Goal: Complete application form

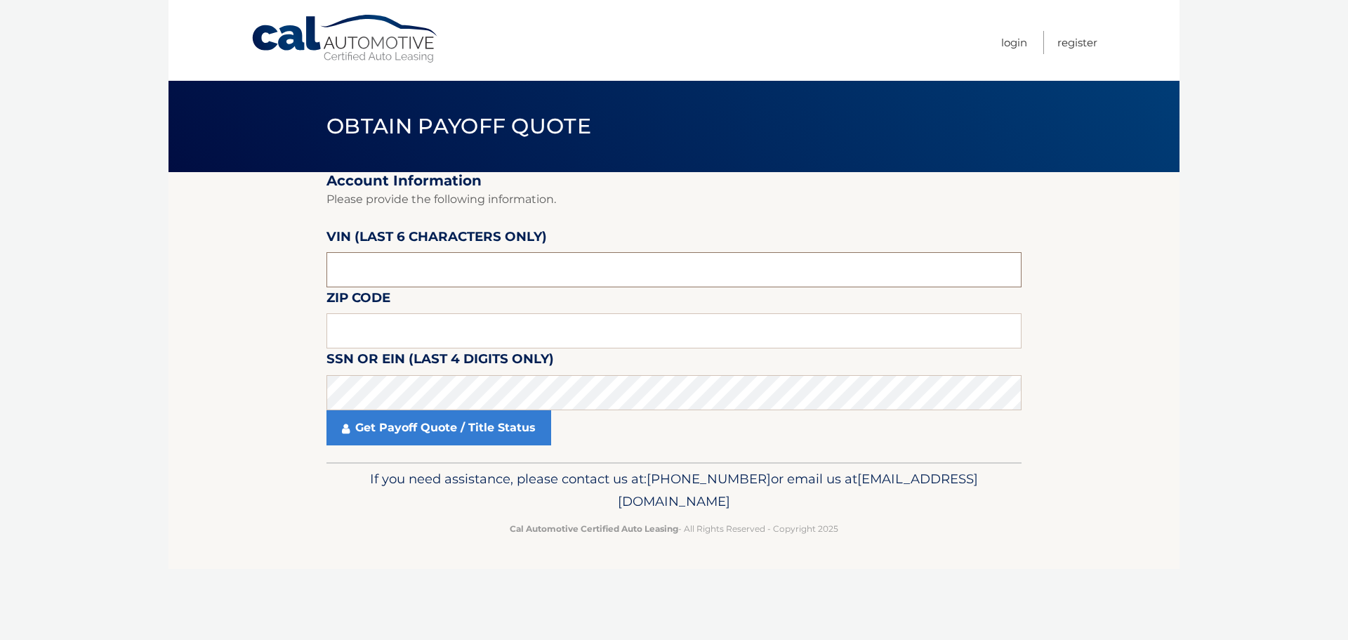
click at [376, 276] on input "text" at bounding box center [674, 269] width 695 height 35
type input "763394"
click at [466, 315] on input "text" at bounding box center [674, 330] width 695 height 35
drag, startPoint x: 411, startPoint y: 277, endPoint x: 431, endPoint y: 265, distance: 23.4
click at [411, 277] on input "763394" at bounding box center [674, 269] width 695 height 35
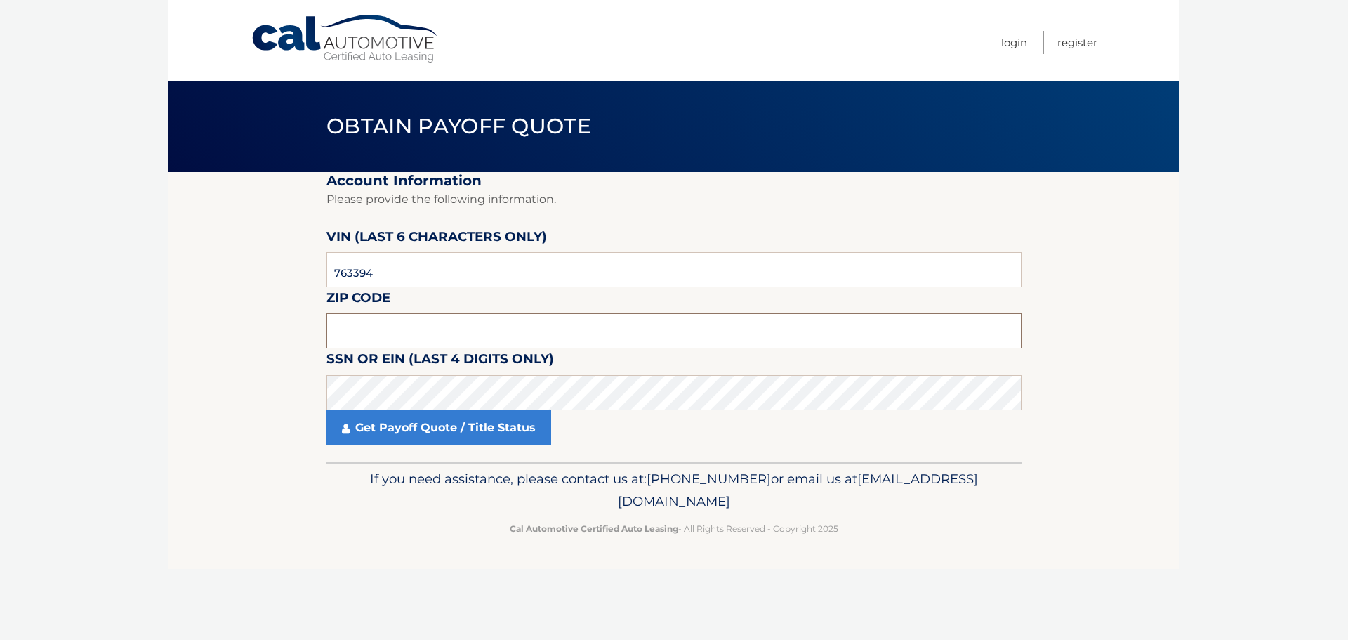
click at [362, 328] on input "text" at bounding box center [674, 330] width 695 height 35
click at [435, 329] on input "text" at bounding box center [674, 330] width 695 height 35
type input "11731"
click button "For Originating Dealer" at bounding box center [0, 0] width 0 height 0
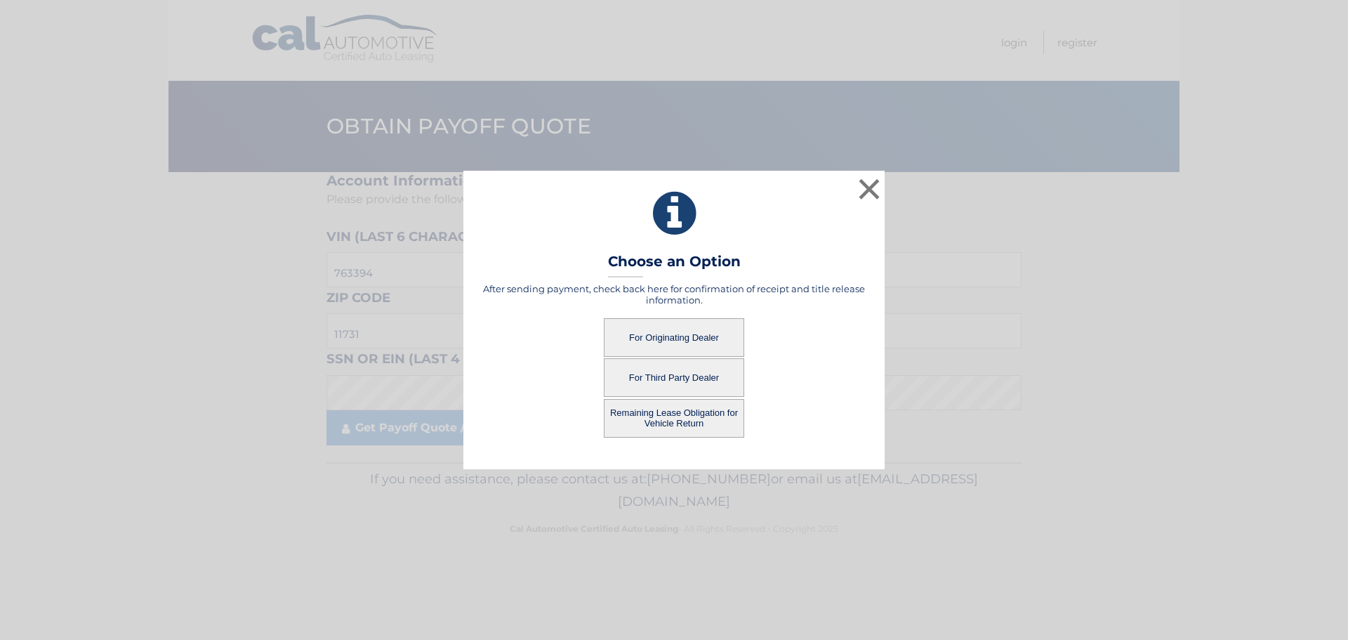
click at [687, 373] on button "For Third Party Dealer" at bounding box center [674, 377] width 140 height 39
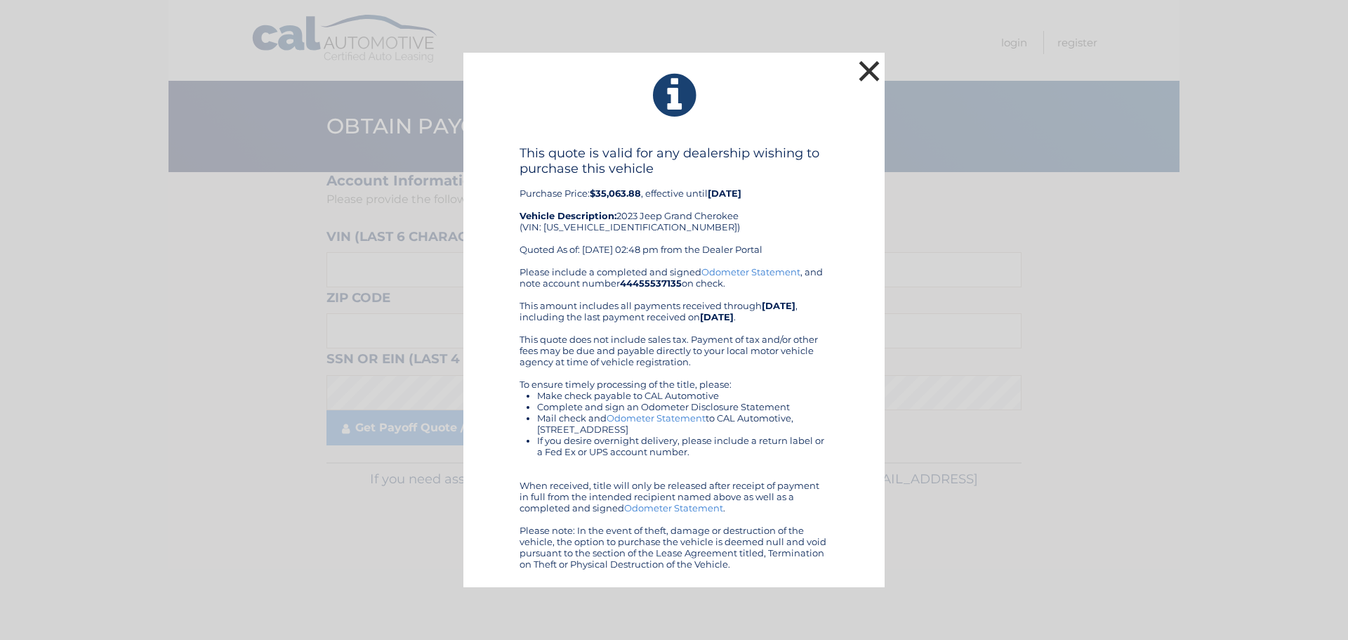
click at [873, 60] on button "×" at bounding box center [869, 71] width 28 height 28
